Goal: Task Accomplishment & Management: Use online tool/utility

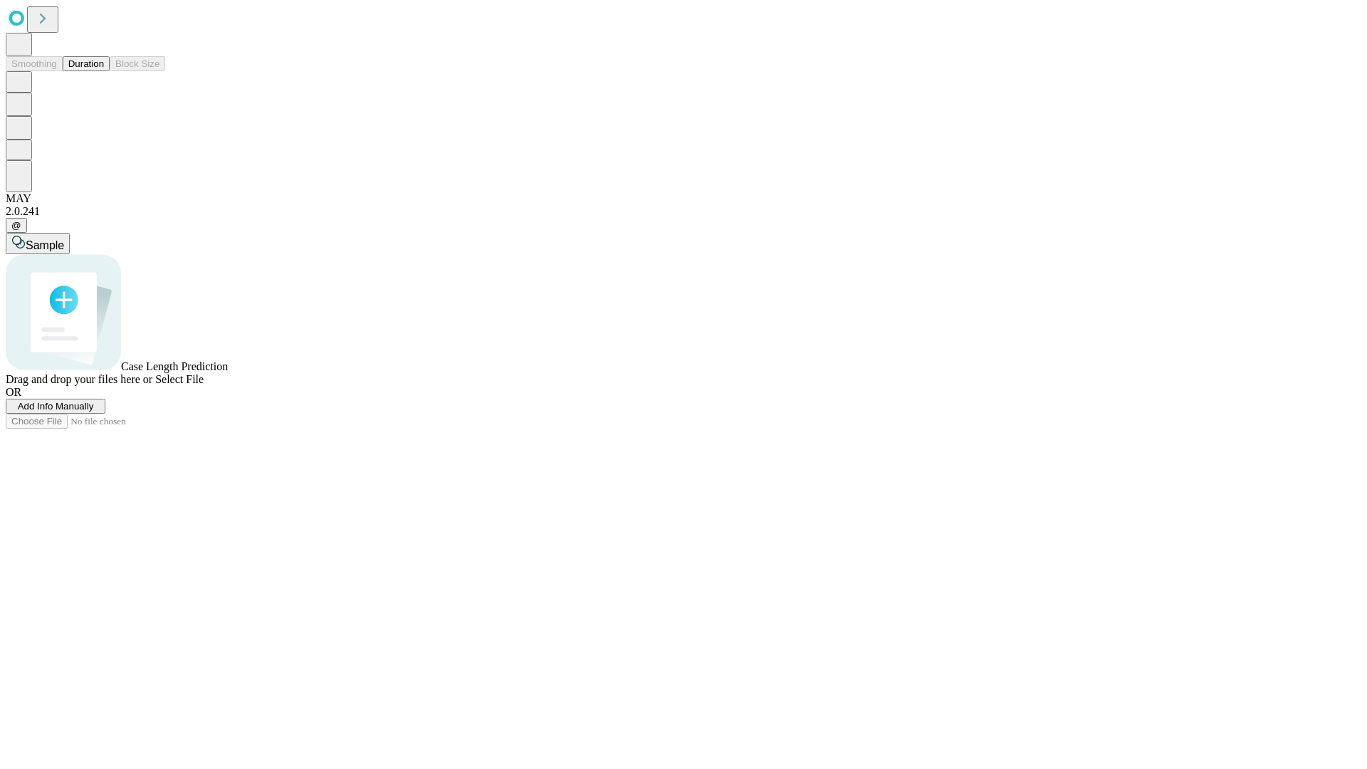
click at [104, 71] on button "Duration" at bounding box center [86, 63] width 47 height 15
click at [94, 412] on span "Add Info Manually" at bounding box center [56, 406] width 76 height 11
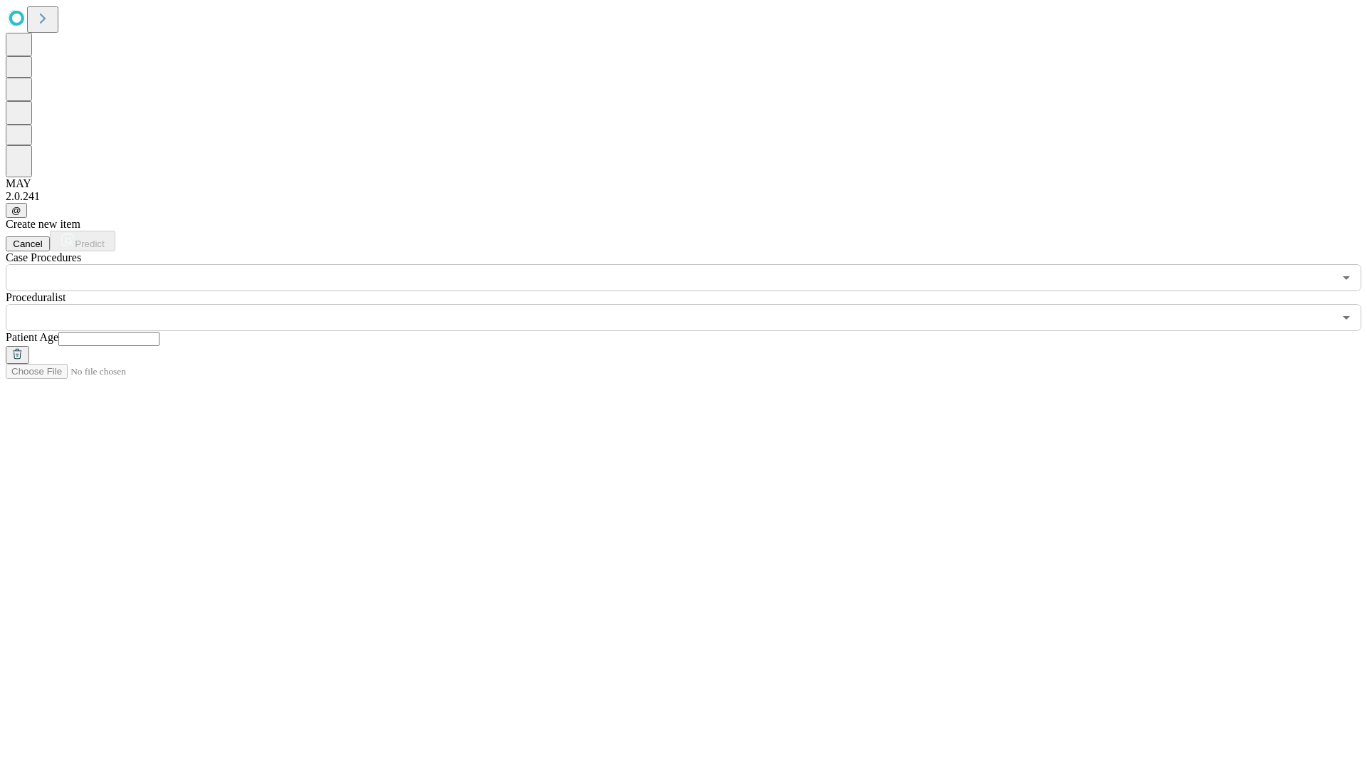
click at [159, 332] on input "text" at bounding box center [108, 339] width 101 height 14
type input "**"
click at [693, 304] on input "text" at bounding box center [670, 317] width 1328 height 27
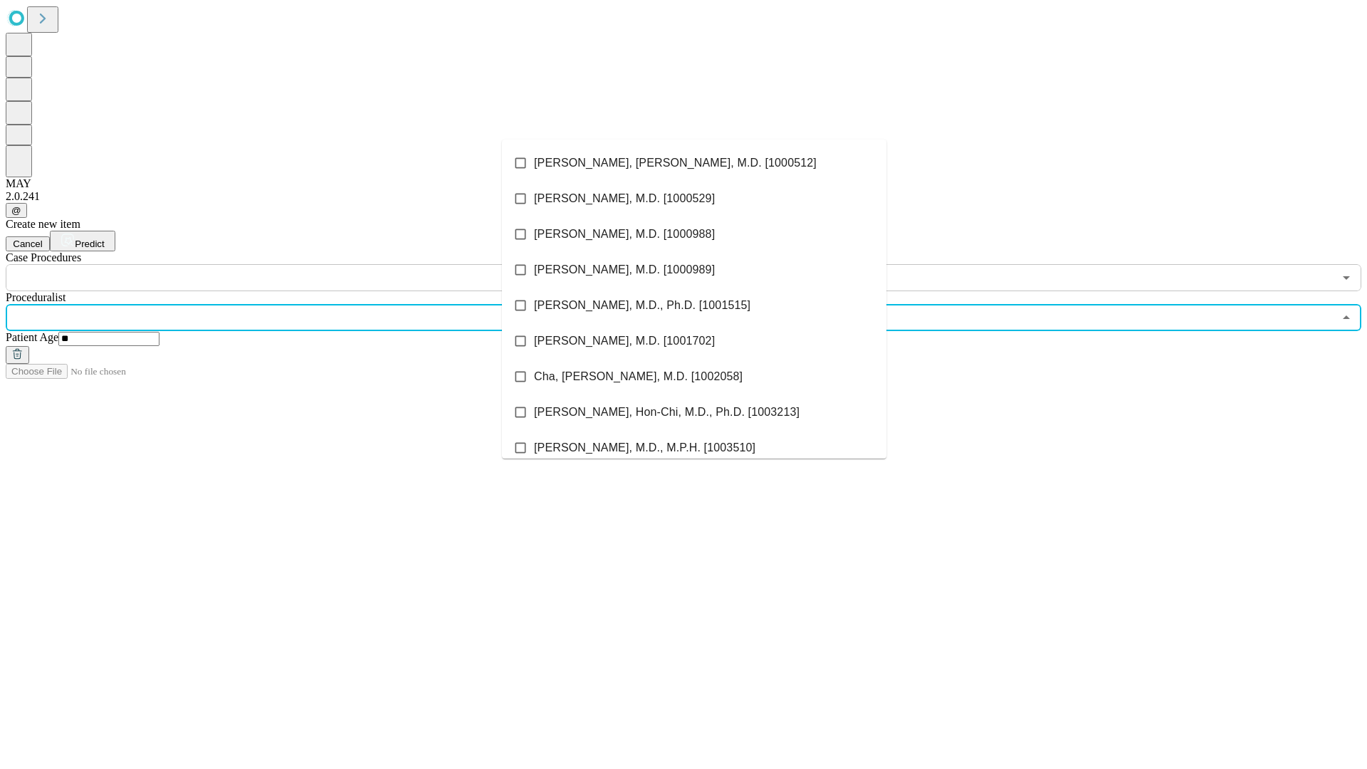
click at [694, 163] on li "[PERSON_NAME], [PERSON_NAME], M.D. [1000512]" at bounding box center [694, 163] width 384 height 36
